Goal: Information Seeking & Learning: Learn about a topic

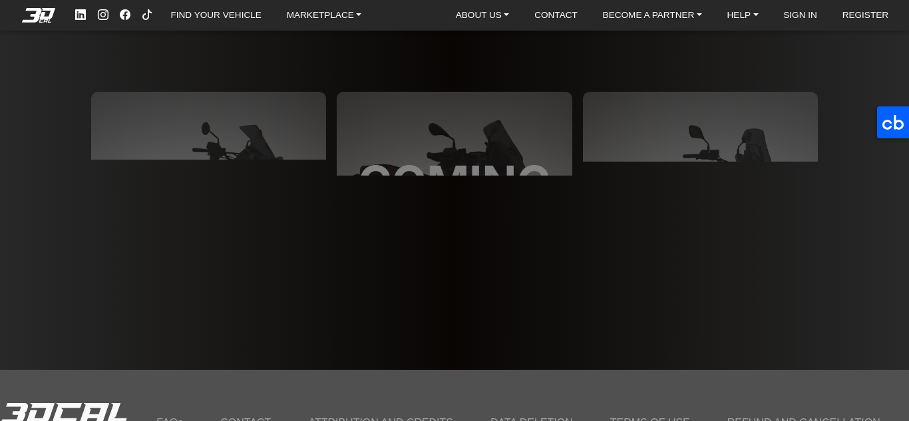
scroll to position [3652, 0]
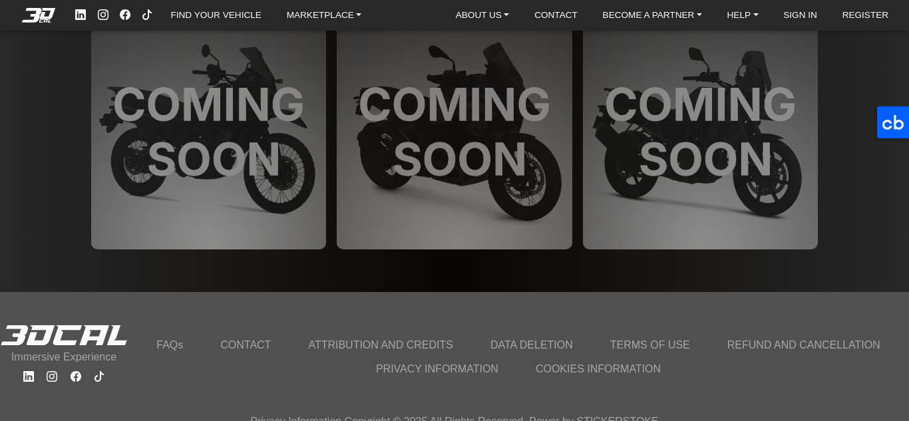
click at [31, 371] on icon at bounding box center [28, 376] width 11 height 11
click at [69, 369] on div at bounding box center [64, 377] width 128 height 16
click at [75, 371] on icon at bounding box center [76, 376] width 11 height 11
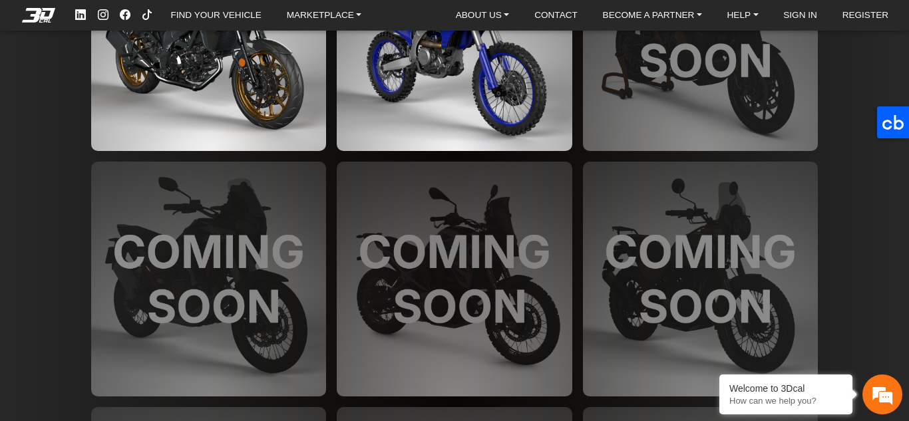
scroll to position [3053, 0]
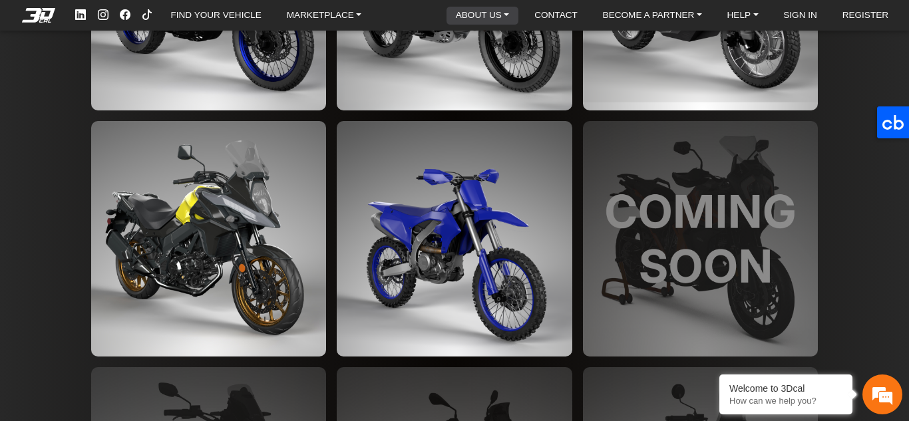
click at [487, 9] on link "ABOUT US" at bounding box center [482, 16] width 65 height 18
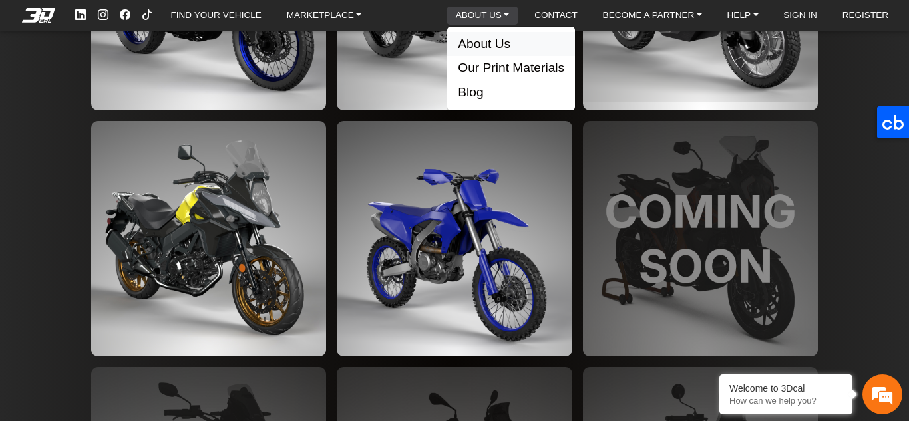
click at [487, 48] on button "About Us" at bounding box center [511, 44] width 128 height 25
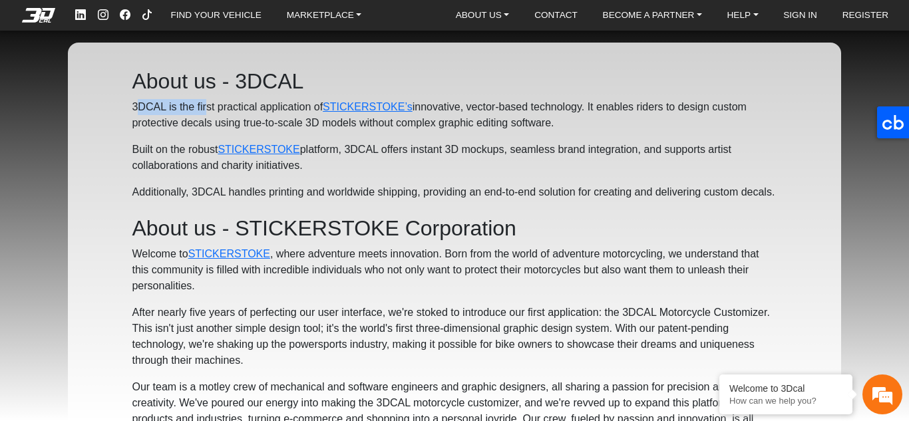
drag, startPoint x: 90, startPoint y: 104, endPoint x: 202, endPoint y: 98, distance: 112.6
drag, startPoint x: 317, startPoint y: 106, endPoint x: 384, endPoint y: 94, distance: 67.6
drag, startPoint x: 475, startPoint y: 114, endPoint x: 514, endPoint y: 110, distance: 39.5
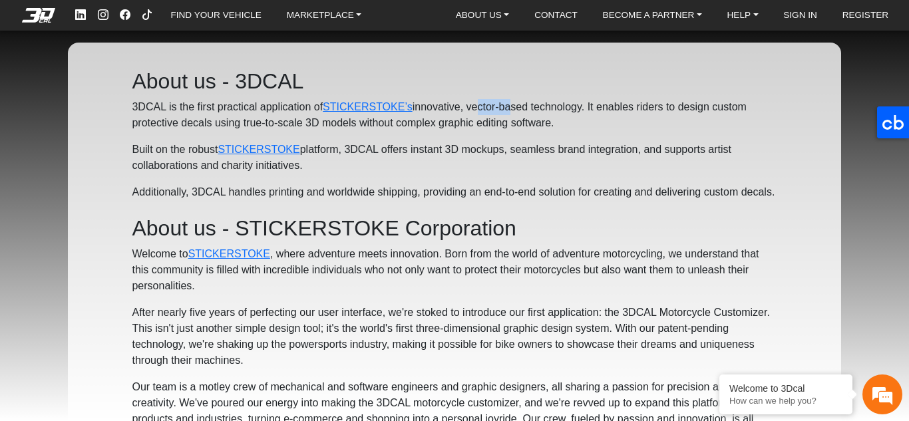
click at [512, 111] on p "3DCAL is the first practical application of STICKERSTOKE’s innovative, vector-b…" at bounding box center [454, 115] width 645 height 32
drag, startPoint x: 522, startPoint y: 126, endPoint x: 599, endPoint y: 126, distance: 77.2
click at [529, 126] on p "3DCAL is the first practical application of STICKERSTOKE’s innovative, vector-b…" at bounding box center [454, 115] width 645 height 32
click at [607, 126] on p "3DCAL is the first practical application of STICKERSTOKE’s innovative, vector-b…" at bounding box center [454, 115] width 645 height 32
click at [372, 106] on link "STICKERSTOKE’s" at bounding box center [368, 106] width 90 height 11
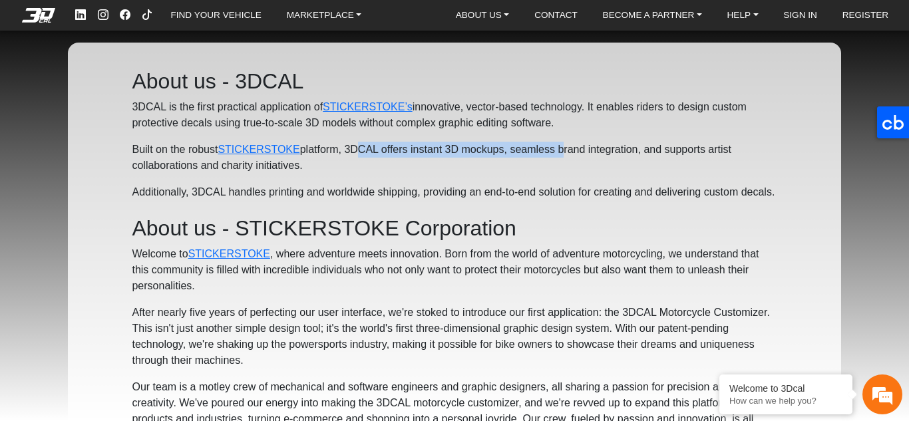
drag, startPoint x: 359, startPoint y: 152, endPoint x: 563, endPoint y: 152, distance: 204.3
click at [563, 152] on p "Built on the robust STICKERSTOKE platform, 3DCAL offers instant 3D mockups, sea…" at bounding box center [454, 158] width 645 height 32
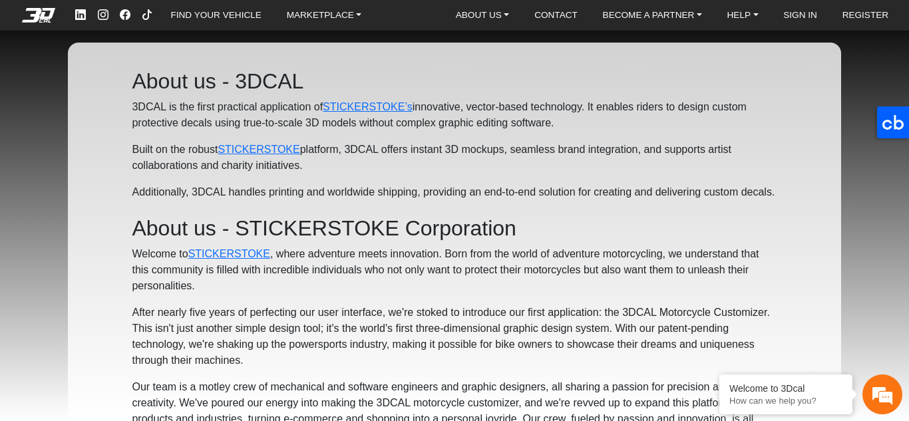
drag, startPoint x: 241, startPoint y: 180, endPoint x: 316, endPoint y: 174, distance: 75.4
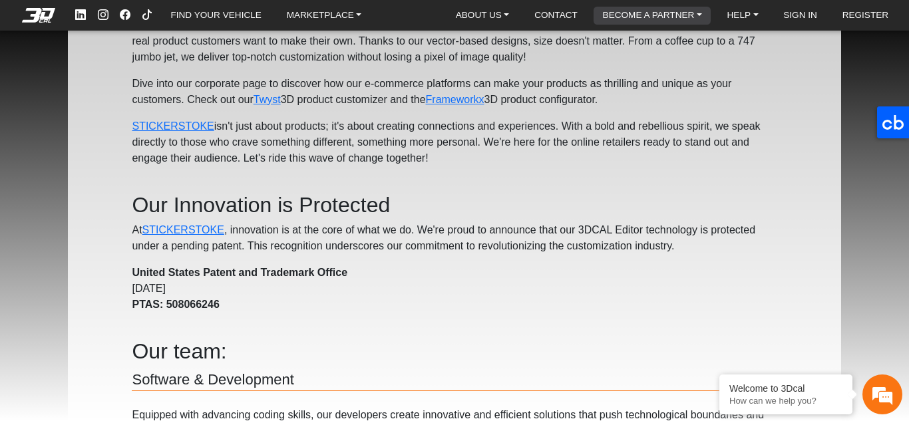
scroll to position [386, 0]
